Goal: Find specific page/section: Find specific page/section

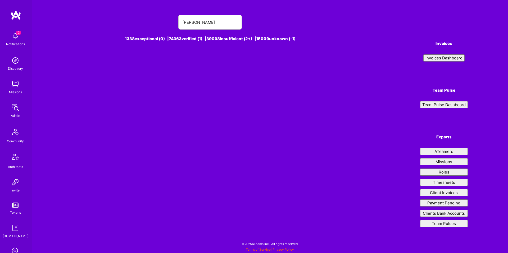
type input "piotr"
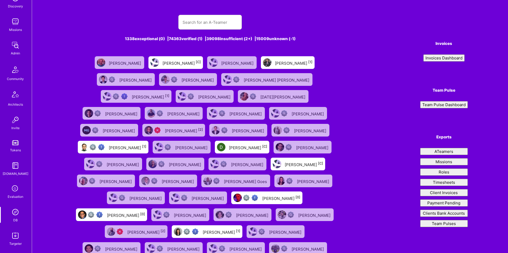
scroll to position [66, 0]
click at [12, 232] on img at bounding box center [15, 232] width 11 height 11
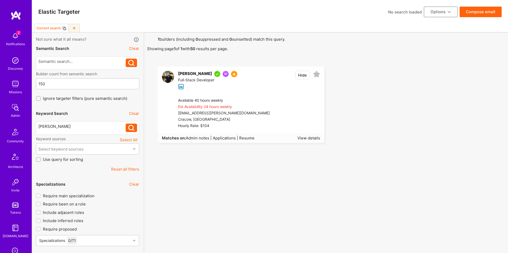
click at [245, 110] on div "Est Availability 24 hours weekly" at bounding box center [224, 107] width 92 height 6
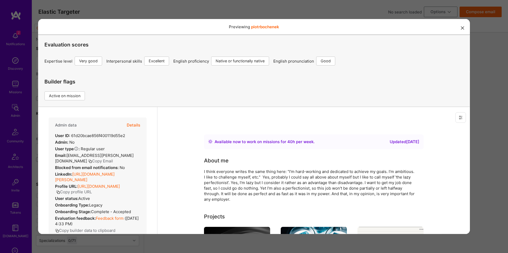
click at [137, 126] on button "Details" at bounding box center [133, 125] width 13 height 15
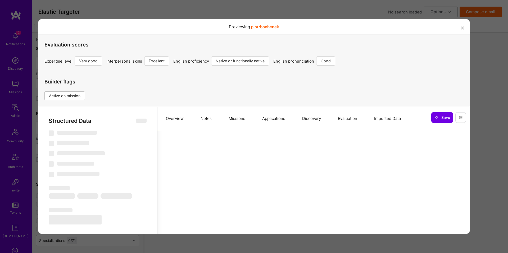
click at [229, 121] on button "Missions" at bounding box center [237, 118] width 34 height 23
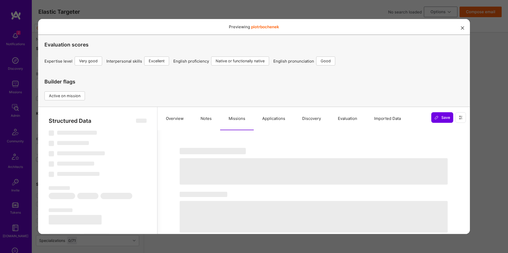
select select "Right Now"
select select "5"
select select "7"
select select "6"
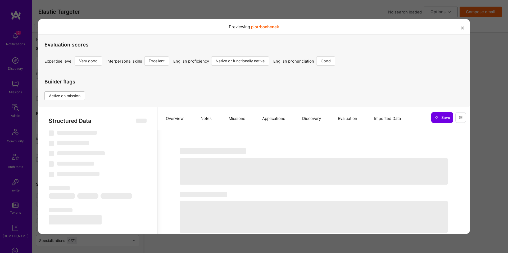
select select "PL"
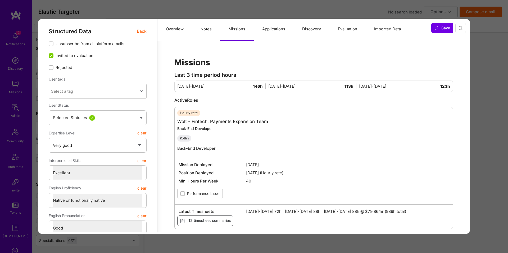
click at [476, 99] on div "Previewing piotrbochenek Evaluation scores Expertise level Very good Interperso…" at bounding box center [254, 126] width 508 height 253
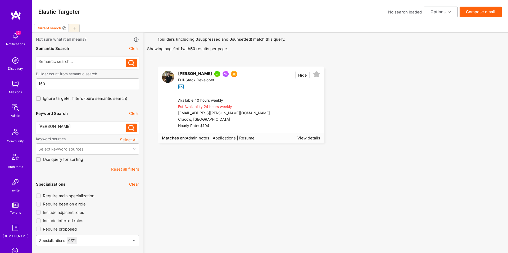
click at [130, 169] on button "Reset all filters" at bounding box center [125, 170] width 28 height 6
